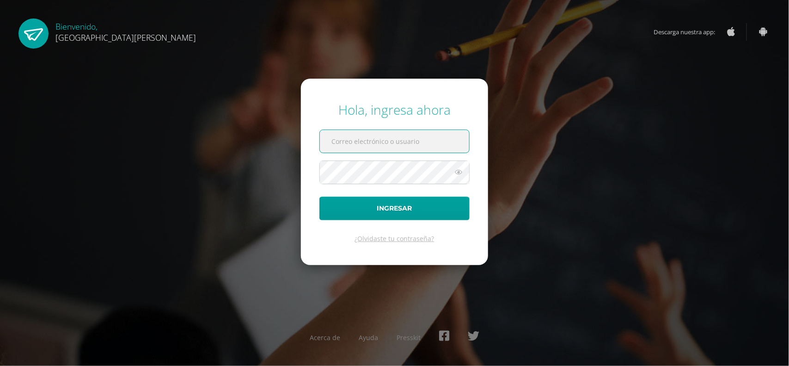
click at [359, 139] on input "text" at bounding box center [394, 141] width 149 height 23
type input "[EMAIL_ADDRESS][DOMAIN_NAME]"
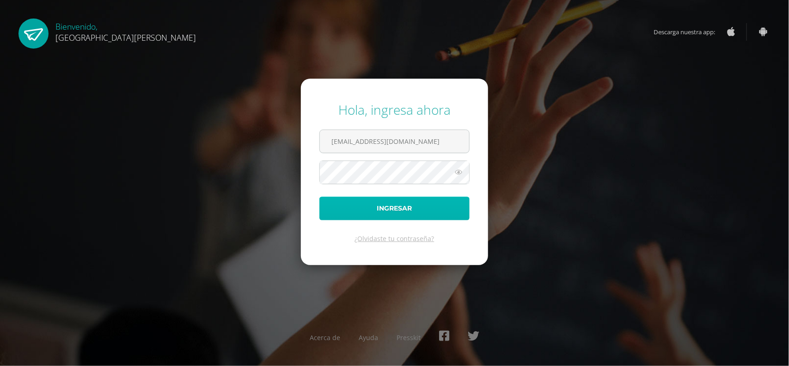
click at [394, 204] on button "Ingresar" at bounding box center [394, 208] width 150 height 24
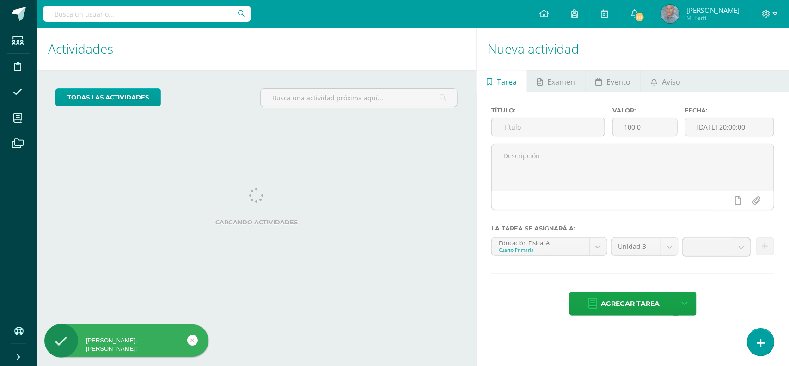
click at [758, 340] on icon at bounding box center [761, 342] width 8 height 11
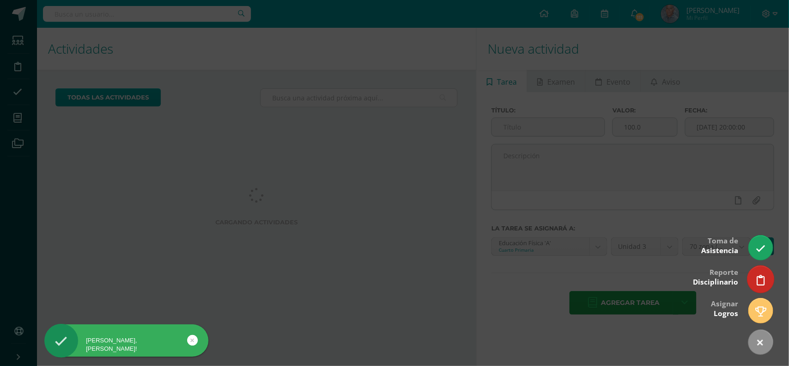
click at [757, 275] on icon at bounding box center [761, 280] width 8 height 11
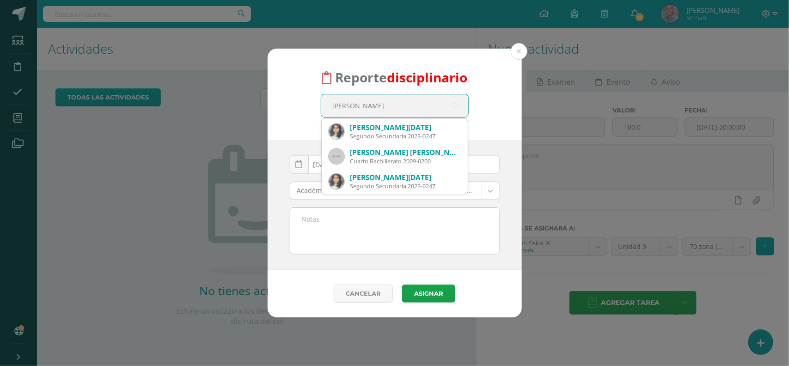
type input "fatima Garcia"
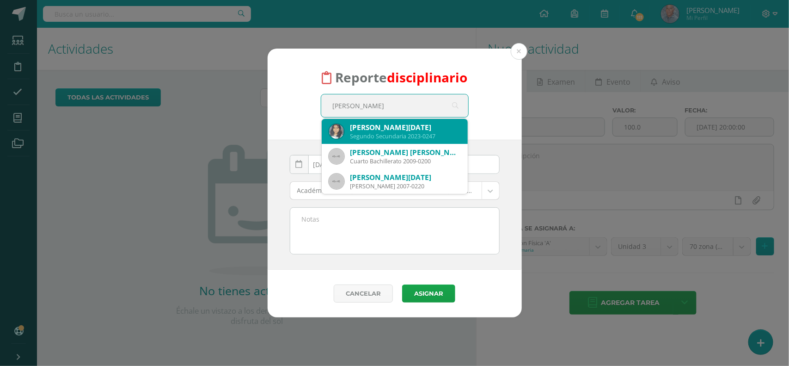
click at [391, 134] on div "Segundo Secundaria 2023-0247" at bounding box center [405, 136] width 110 height 8
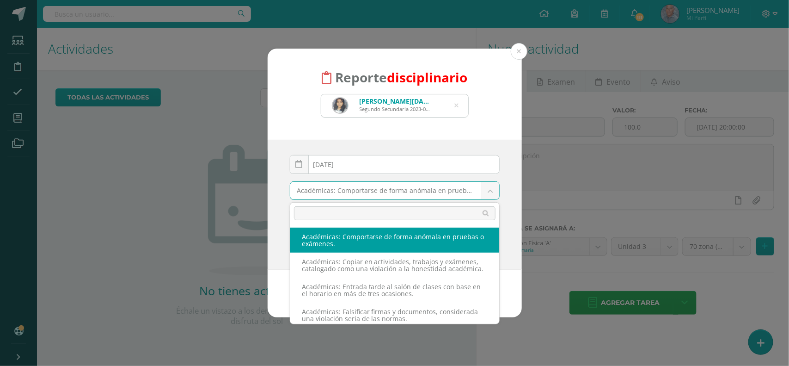
click at [490, 189] on body "Reporte disciplinario Fatima Lucia Garcia Ortiz Segundo Secundaria 2023-0247 fa…" at bounding box center [394, 183] width 789 height 366
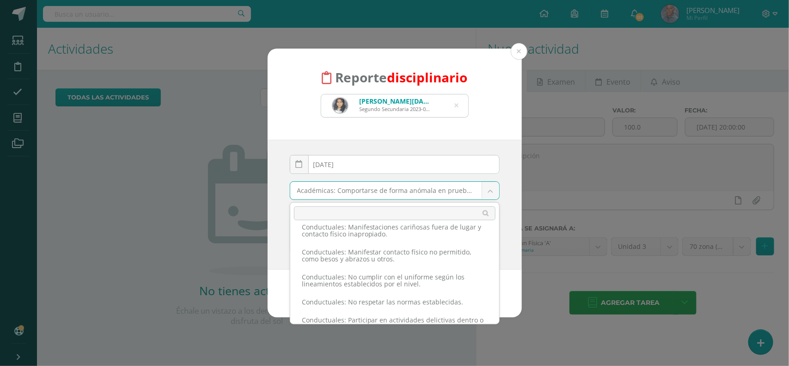
scroll to position [604, 0]
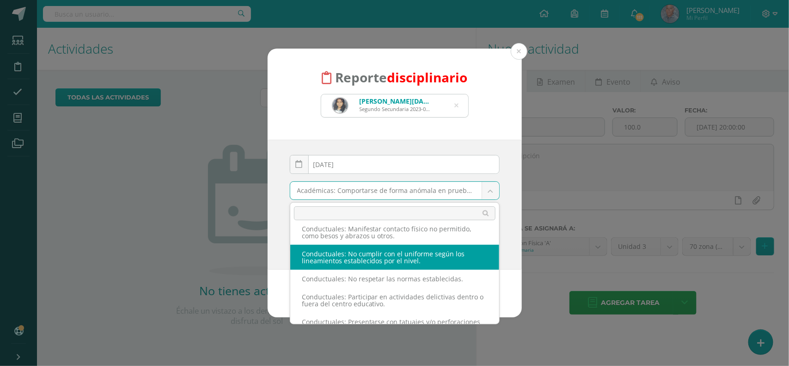
select select "37"
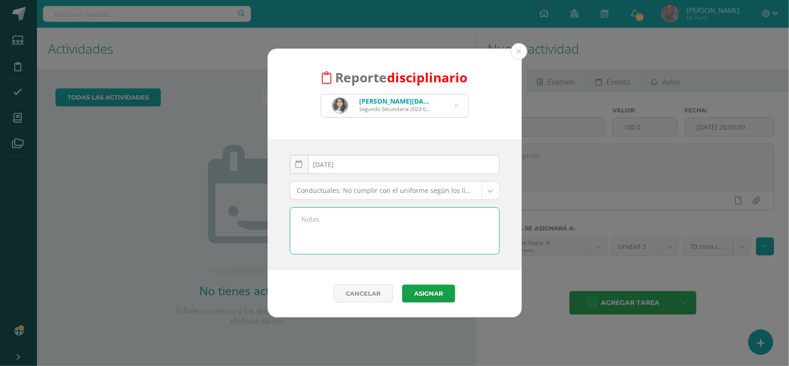
click at [339, 221] on textarea at bounding box center [394, 231] width 209 height 46
type textarea "Por no traer el uniforme de educacion física , viniendo con el uniforme de diar…"
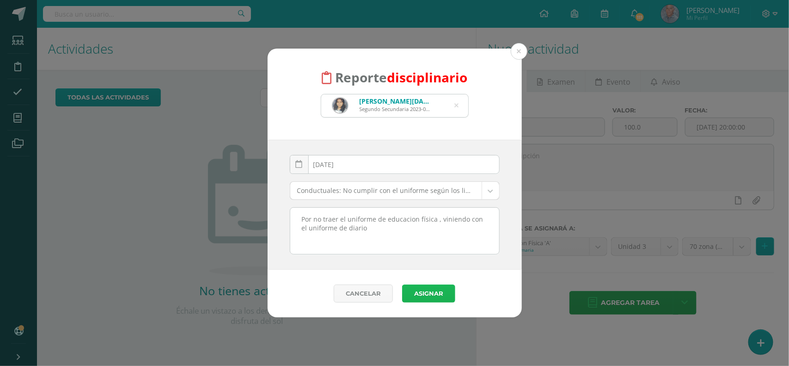
click at [436, 296] on button "Asignar" at bounding box center [428, 293] width 53 height 18
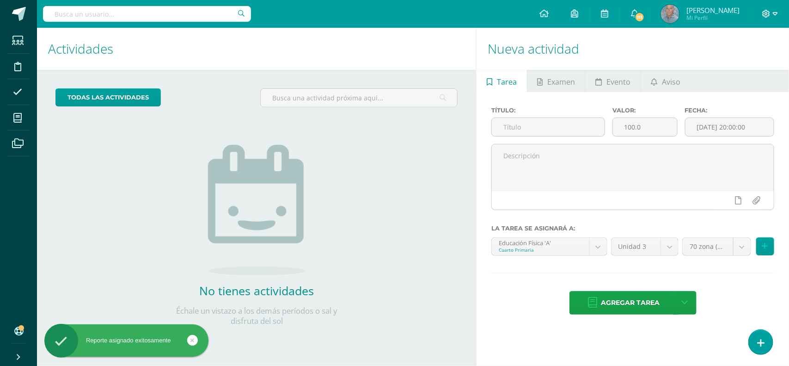
click at [775, 11] on icon at bounding box center [775, 14] width 5 height 8
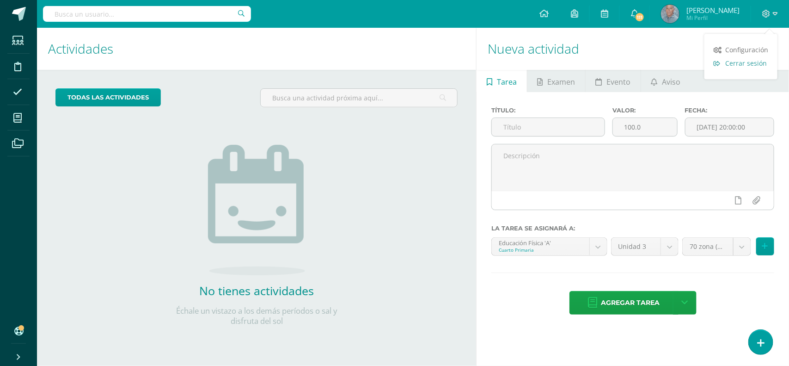
click at [747, 65] on span "Cerrar sesión" at bounding box center [746, 63] width 42 height 9
click at [739, 64] on span "Cerrar sesión" at bounding box center [746, 63] width 42 height 9
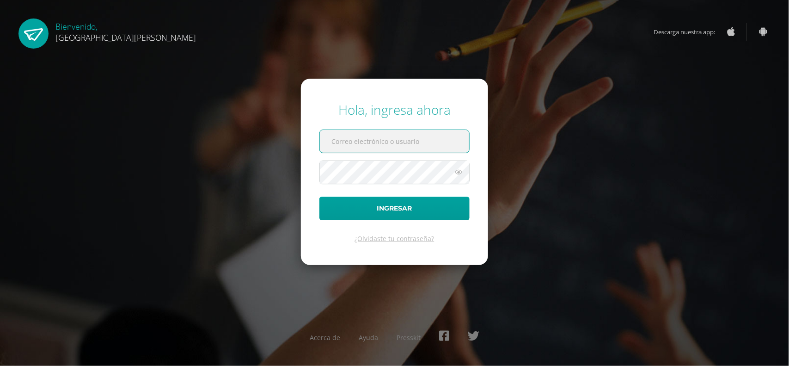
click at [354, 144] on input "text" at bounding box center [394, 141] width 149 height 23
type input "[EMAIL_ADDRESS][DOMAIN_NAME]"
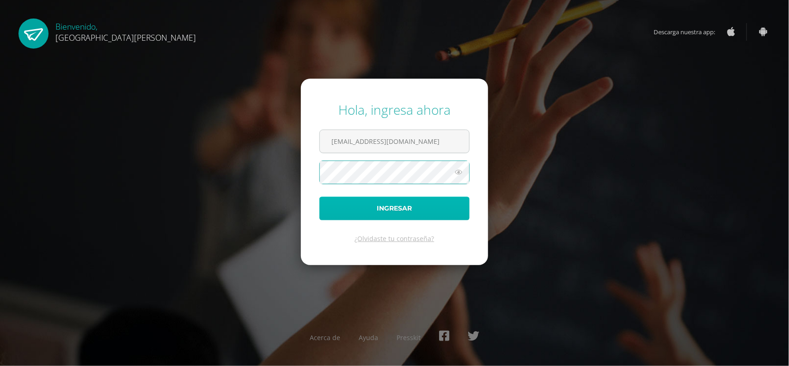
click at [389, 207] on button "Ingresar" at bounding box center [394, 208] width 150 height 24
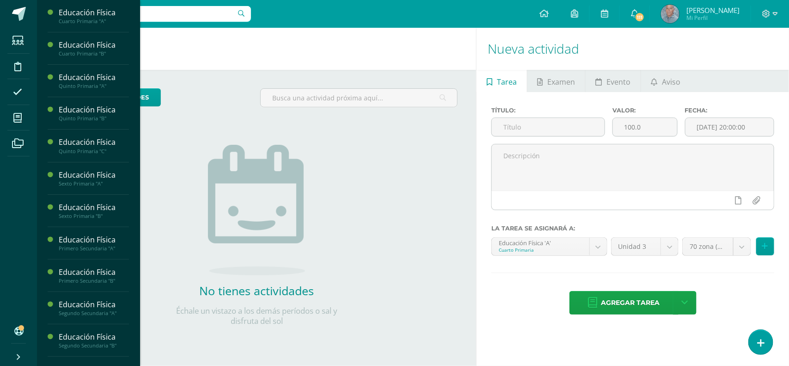
scroll to position [187, 0]
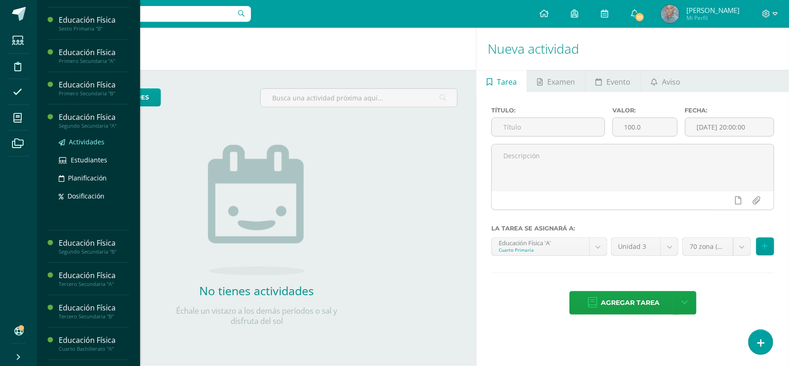
click at [89, 142] on span "Actividades" at bounding box center [87, 141] width 36 height 9
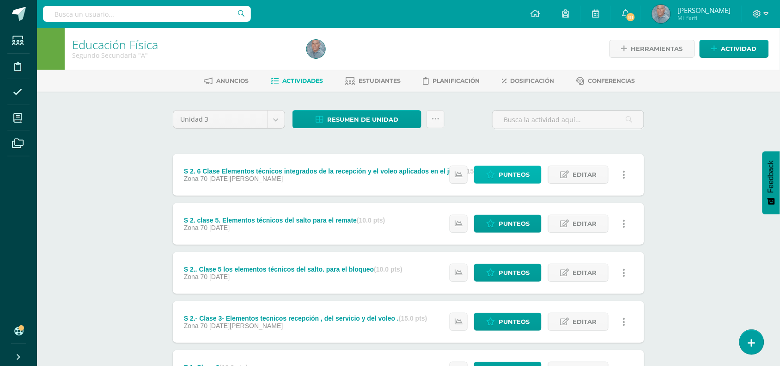
click at [512, 179] on span "Punteos" at bounding box center [514, 174] width 31 height 17
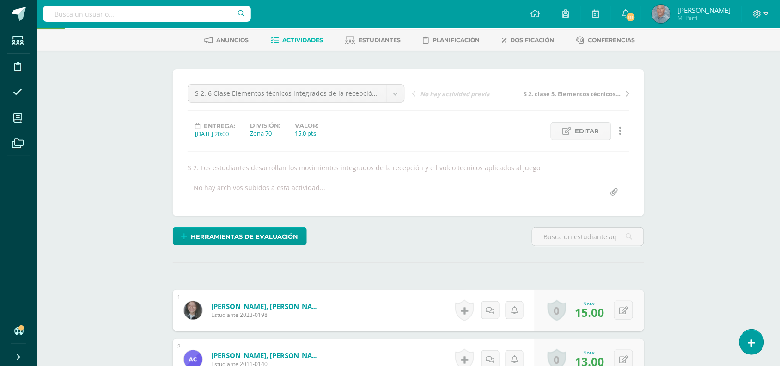
scroll to position [18, 0]
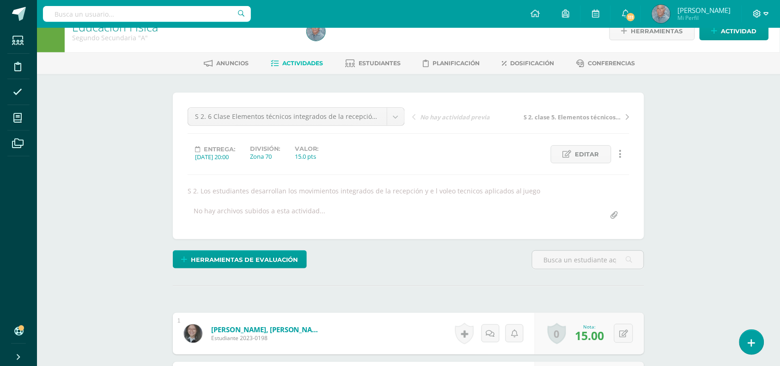
click at [759, 18] on span at bounding box center [761, 14] width 16 height 10
